Goal: Information Seeking & Learning: Check status

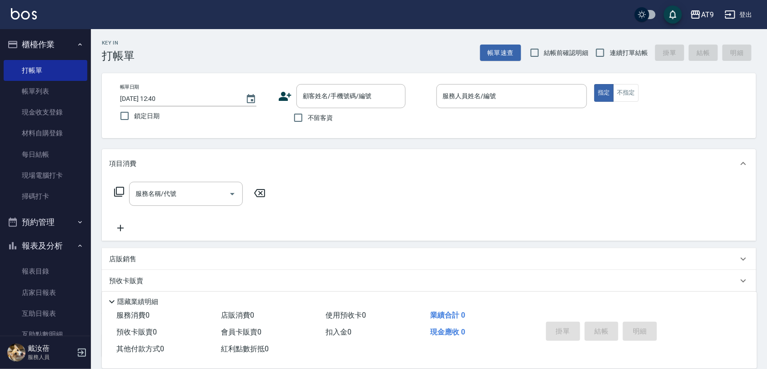
click at [744, 14] on button "登出" at bounding box center [738, 14] width 35 height 17
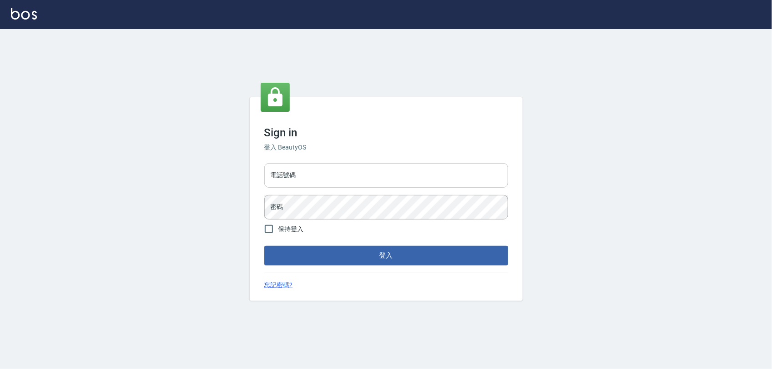
drag, startPoint x: 0, startPoint y: 0, endPoint x: 331, endPoint y: 175, distance: 374.5
click at [331, 175] on input "電話號碼" at bounding box center [386, 175] width 244 height 25
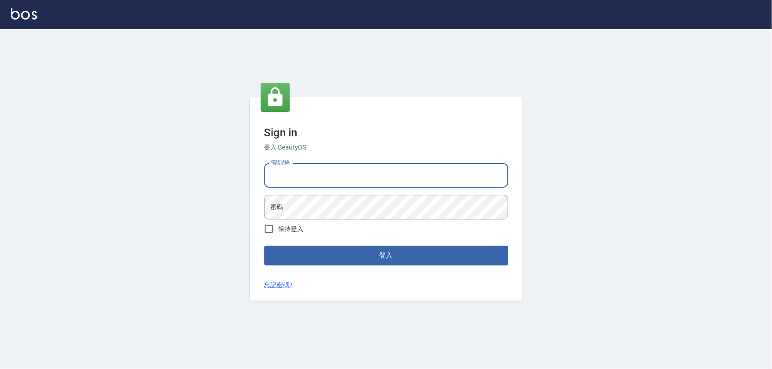
type input "0968065108"
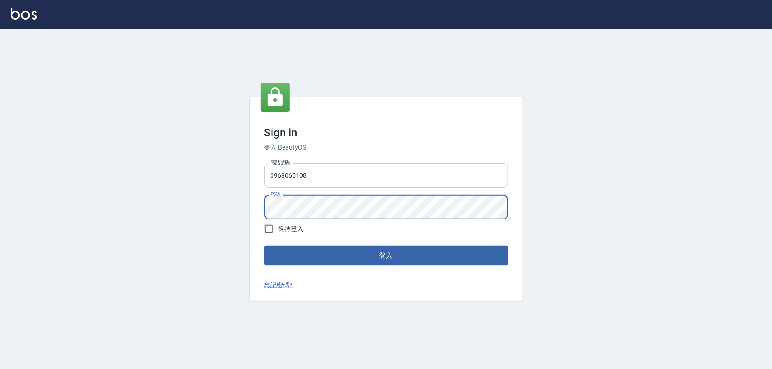
click at [264, 246] on button "登入" at bounding box center [386, 255] width 244 height 19
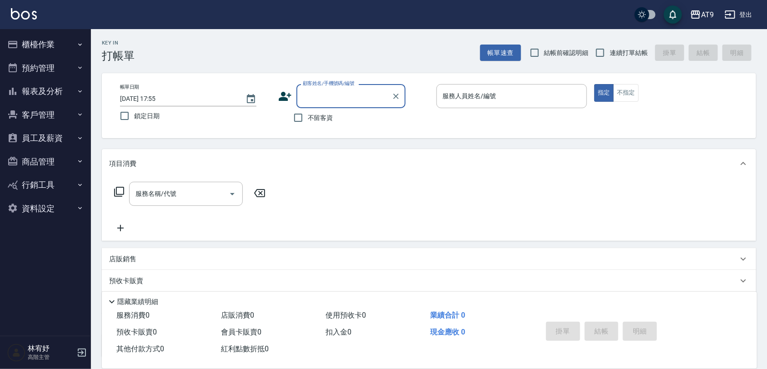
click at [46, 89] on button "報表及分析" at bounding box center [46, 92] width 84 height 24
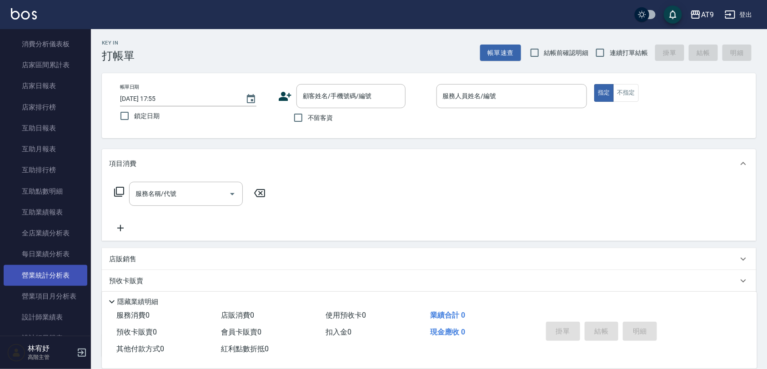
scroll to position [114, 0]
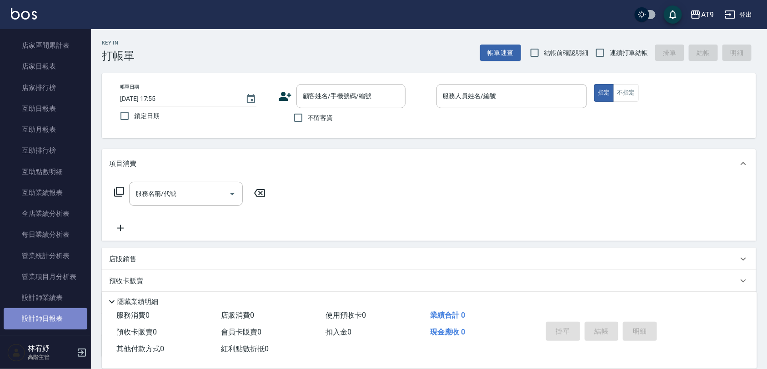
click at [55, 312] on link "設計師日報表" at bounding box center [46, 318] width 84 height 21
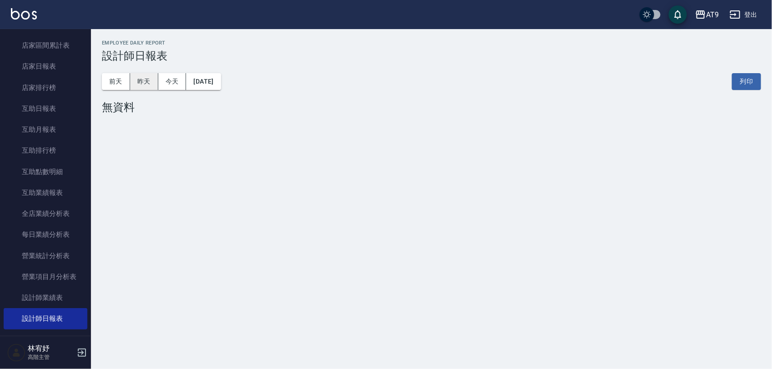
click at [143, 79] on button "昨天" at bounding box center [144, 81] width 28 height 17
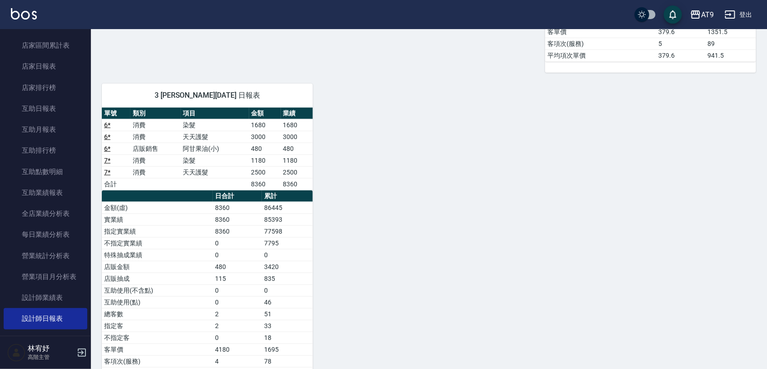
scroll to position [398, 0]
